Goal: Information Seeking & Learning: Learn about a topic

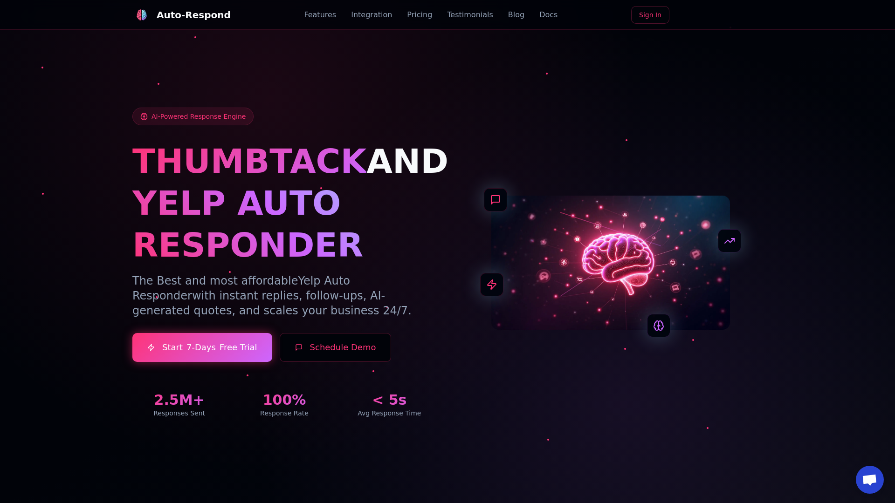
click at [508, 15] on link "Blog" at bounding box center [516, 14] width 16 height 11
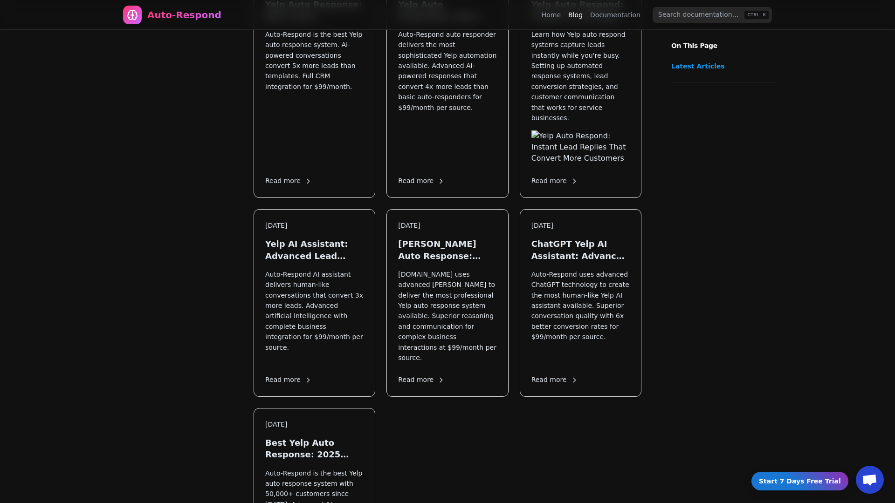
scroll to position [1293, 0]
